Goal: Leave review/rating: Share an evaluation or opinion about a product, service, or content

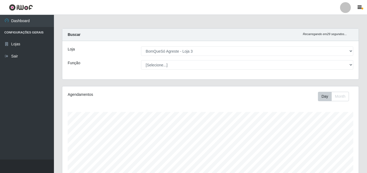
select select "215"
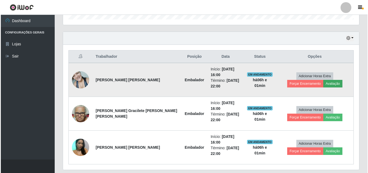
scroll to position [112, 296]
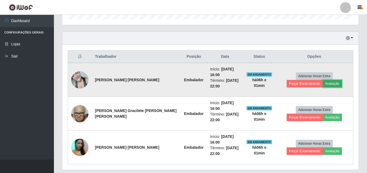
click at [323, 82] on button "Avaliação" at bounding box center [332, 84] width 19 height 8
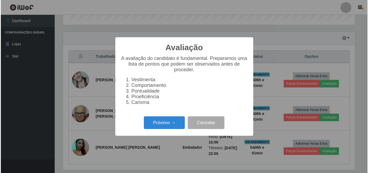
scroll to position [112, 293]
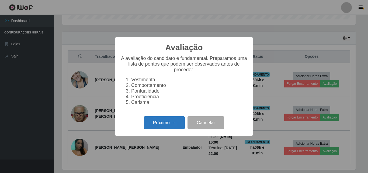
click at [176, 124] on button "Próximo →" at bounding box center [164, 122] width 41 height 13
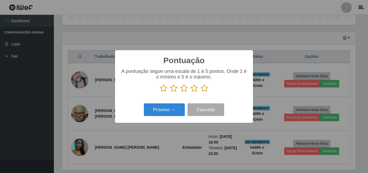
scroll to position [269329, 269148]
click at [177, 114] on button "Próximo →" at bounding box center [164, 109] width 41 height 13
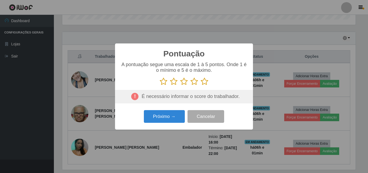
click at [207, 83] on icon at bounding box center [205, 81] width 8 height 8
click at [201, 85] on input "radio" at bounding box center [201, 85] width 0 height 0
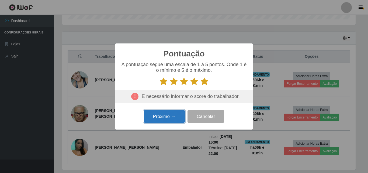
click at [162, 116] on button "Próximo →" at bounding box center [164, 116] width 41 height 13
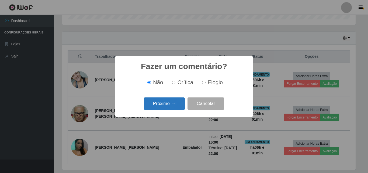
click at [164, 109] on button "Próximo →" at bounding box center [164, 103] width 41 height 13
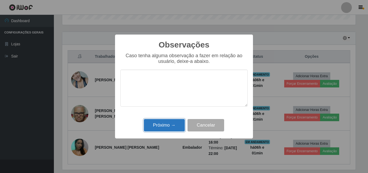
click at [165, 121] on button "Próximo →" at bounding box center [164, 125] width 41 height 13
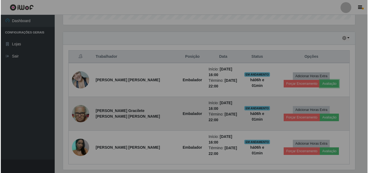
scroll to position [112, 296]
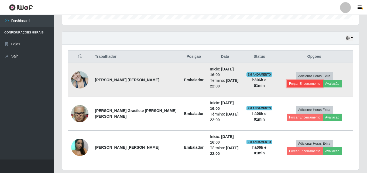
click at [321, 80] on button "Forçar Encerramento" at bounding box center [304, 84] width 36 height 8
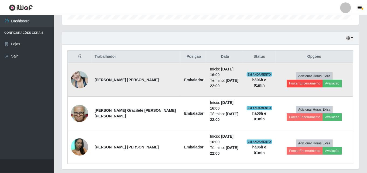
scroll to position [112, 293]
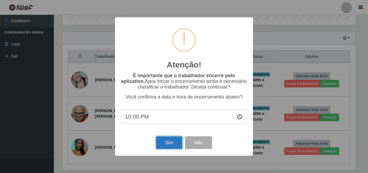
click at [173, 145] on button "Sim" at bounding box center [169, 142] width 26 height 13
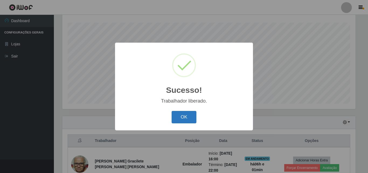
click at [185, 115] on button "OK" at bounding box center [184, 117] width 25 height 13
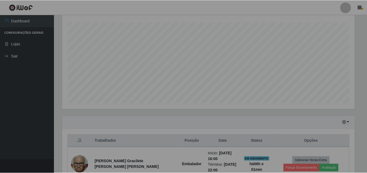
scroll to position [112, 296]
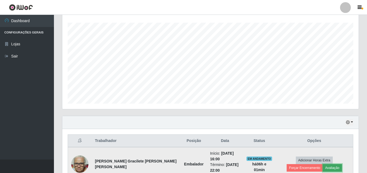
click at [323, 165] on button "Avaliação" at bounding box center [332, 168] width 19 height 8
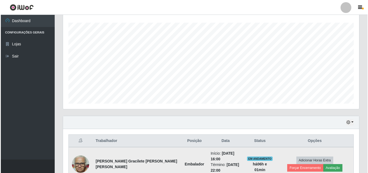
scroll to position [112, 293]
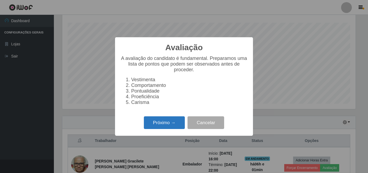
click at [176, 129] on button "Próximo →" at bounding box center [164, 122] width 41 height 13
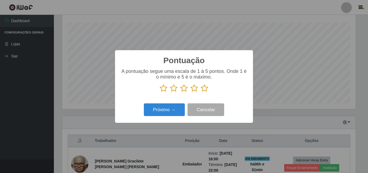
scroll to position [269329, 269148]
click at [204, 90] on icon at bounding box center [205, 88] width 8 height 8
click at [201, 92] on input "radio" at bounding box center [201, 92] width 0 height 0
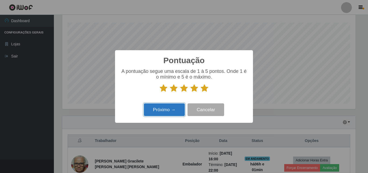
click at [172, 111] on button "Próximo →" at bounding box center [164, 109] width 41 height 13
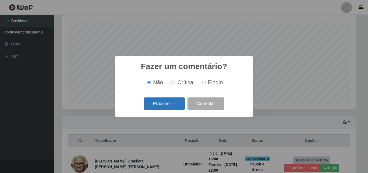
click at [178, 105] on button "Próximo →" at bounding box center [164, 103] width 41 height 13
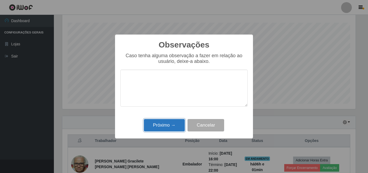
click at [166, 126] on button "Próximo →" at bounding box center [164, 125] width 41 height 13
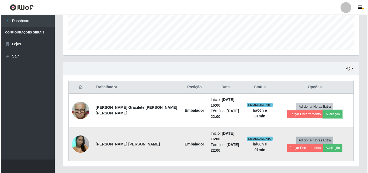
scroll to position [145, 0]
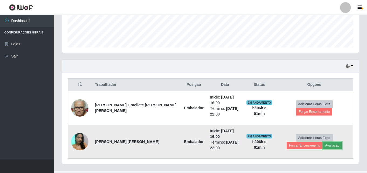
click at [323, 141] on button "Avaliação" at bounding box center [332, 145] width 19 height 8
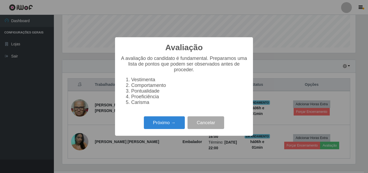
scroll to position [112, 293]
click at [170, 128] on button "Próximo →" at bounding box center [164, 122] width 41 height 13
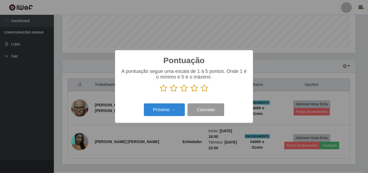
scroll to position [269329, 269148]
click at [205, 92] on icon at bounding box center [205, 88] width 8 height 8
click at [201, 92] on input "radio" at bounding box center [201, 92] width 0 height 0
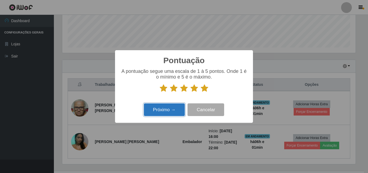
click at [175, 108] on button "Próximo →" at bounding box center [164, 109] width 41 height 13
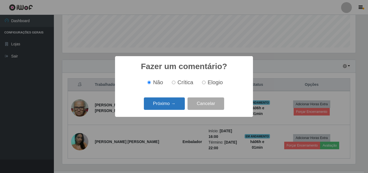
click at [172, 107] on button "Próximo →" at bounding box center [164, 103] width 41 height 13
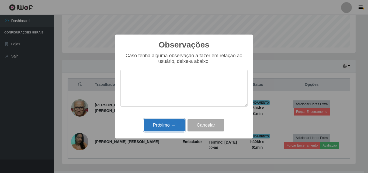
click at [170, 122] on button "Próximo →" at bounding box center [164, 125] width 41 height 13
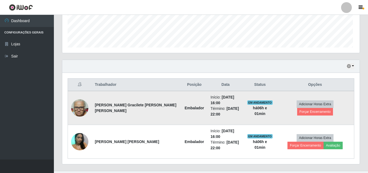
scroll to position [112, 296]
click at [324, 108] on button "Forçar Encerramento" at bounding box center [314, 112] width 36 height 8
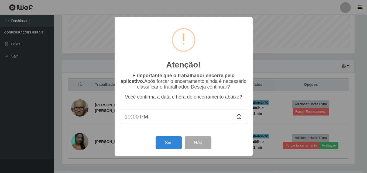
scroll to position [112, 293]
click at [171, 144] on button "Sim" at bounding box center [169, 142] width 26 height 13
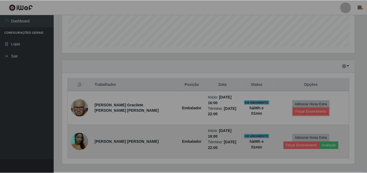
scroll to position [0, 0]
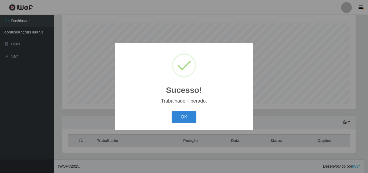
click at [316, 130] on div "Sucesso! × Trabalhador liberado. OK Cancel" at bounding box center [184, 86] width 368 height 173
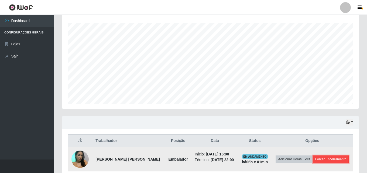
click at [331, 160] on button "Forçar Encerramento" at bounding box center [331, 159] width 36 height 8
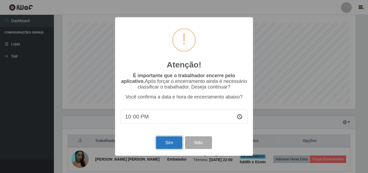
click at [179, 143] on button "Sim" at bounding box center [169, 142] width 26 height 13
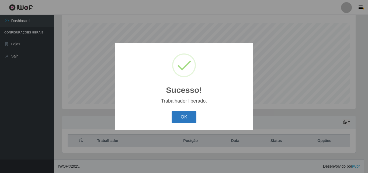
click at [181, 113] on button "OK" at bounding box center [184, 117] width 25 height 13
